Goal: Task Accomplishment & Management: Manage account settings

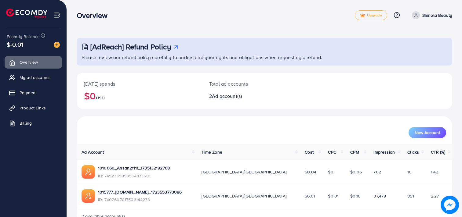
scroll to position [16, 0]
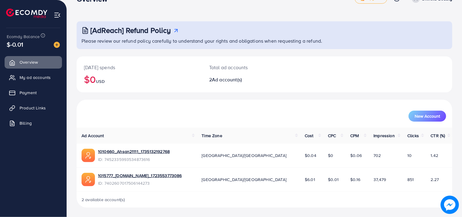
click at [51, 14] on li at bounding box center [29, 14] width 46 height 24
click at [56, 14] on img at bounding box center [57, 15] width 7 height 7
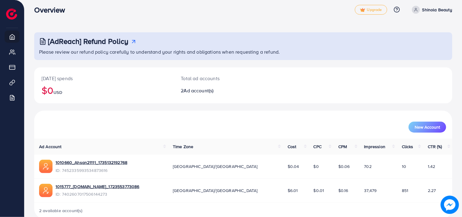
scroll to position [0, 0]
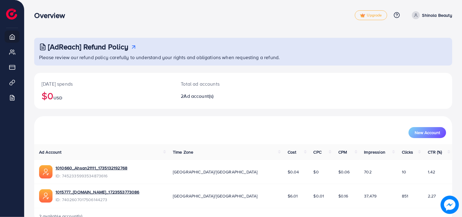
click at [422, 13] on link "Shinola Beauty" at bounding box center [431, 15] width 43 height 8
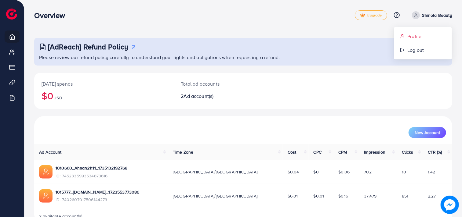
click at [415, 38] on span "Profile" at bounding box center [414, 36] width 14 height 7
select select "**********"
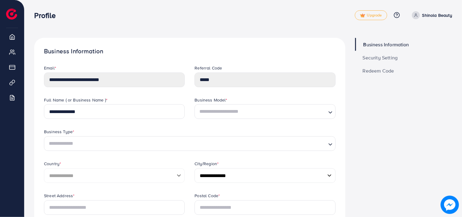
click at [376, 56] on span "Security Setting" at bounding box center [380, 57] width 35 height 5
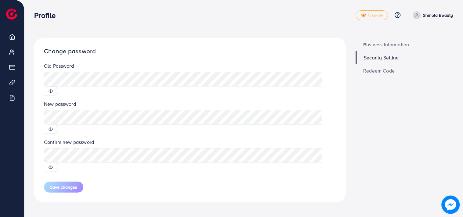
click at [53, 89] on icon at bounding box center [51, 91] width 4 height 4
click at [383, 73] on span "Redeem Code" at bounding box center [379, 70] width 31 height 5
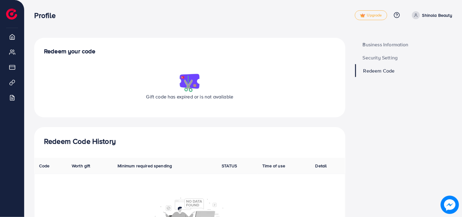
click at [367, 55] on span "Security Setting" at bounding box center [380, 57] width 35 height 5
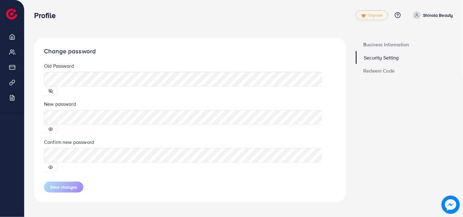
click at [370, 46] on span "Business Information" at bounding box center [387, 44] width 46 height 5
